Goal: Navigation & Orientation: Understand site structure

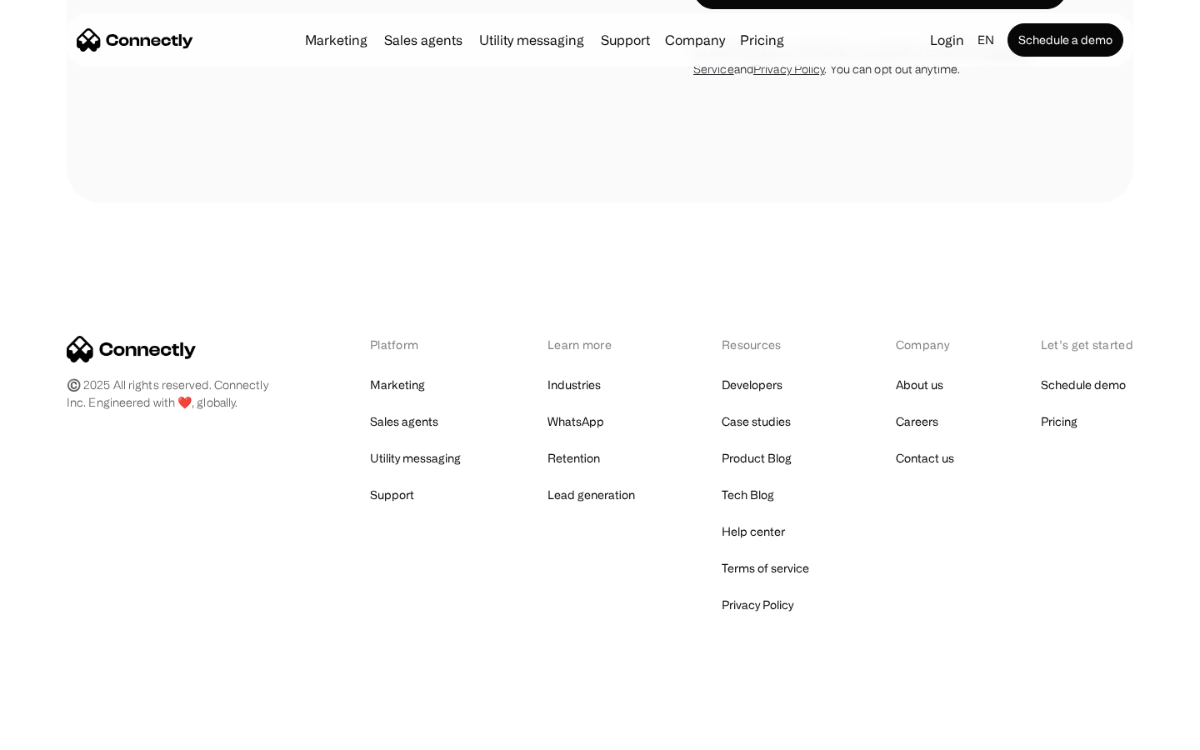
scroll to position [5413, 0]
